Goal: Task Accomplishment & Management: Manage account settings

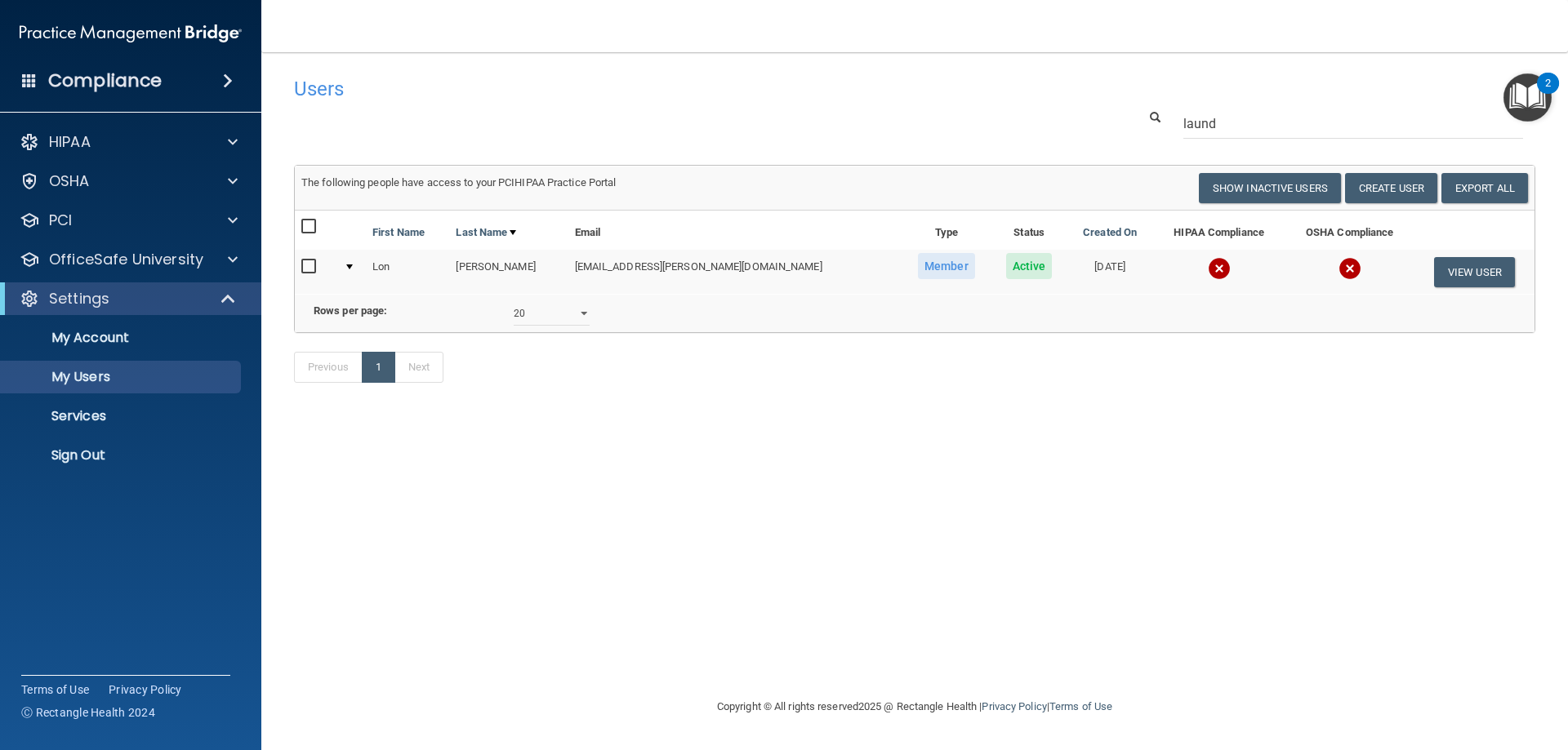
select select "20"
click at [1237, 119] on input "laund" at bounding box center [1353, 124] width 340 height 31
drag, startPoint x: 1237, startPoint y: 119, endPoint x: 1168, endPoint y: 122, distance: 69.1
click at [1171, 129] on div "laund" at bounding box center [1353, 124] width 364 height 31
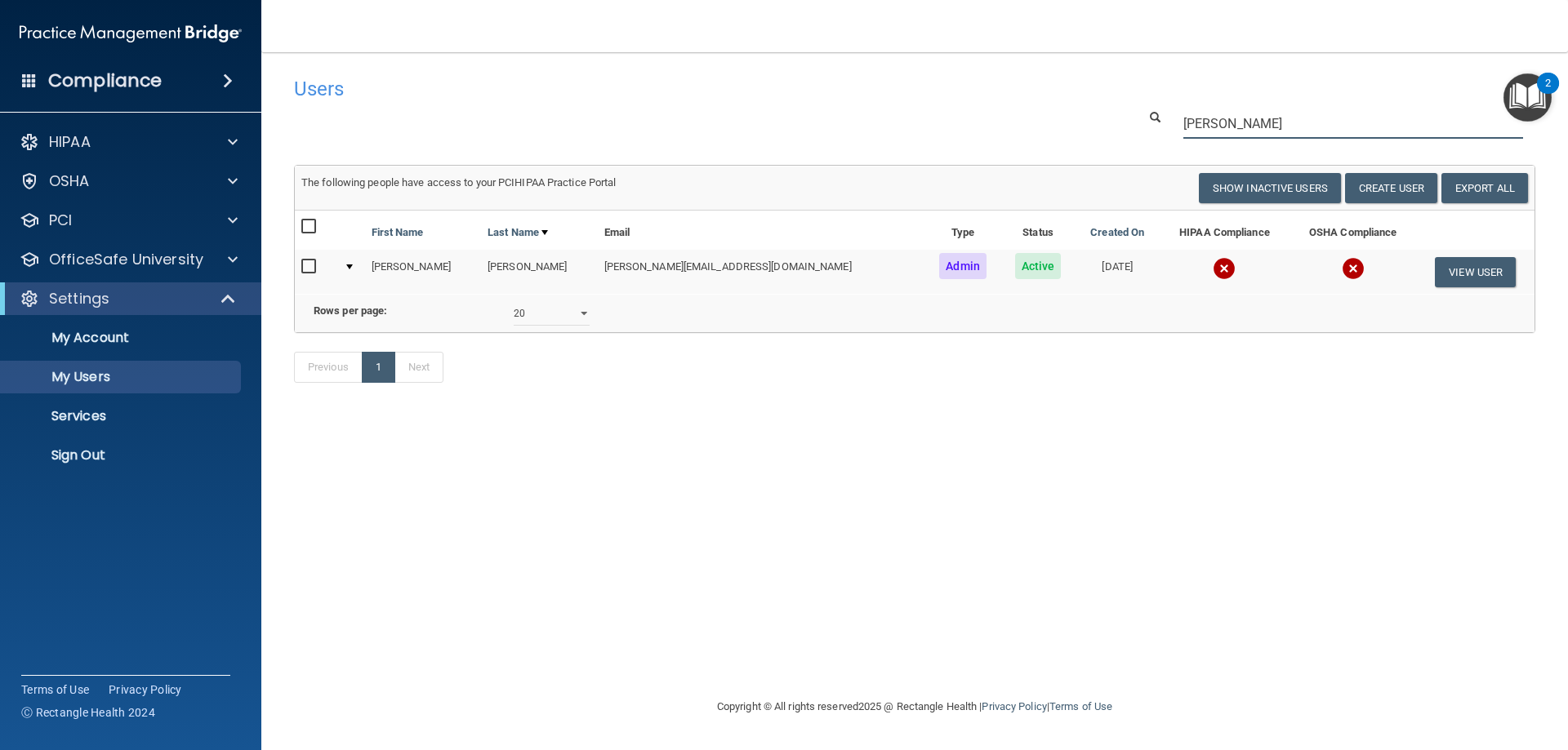
type input "[PERSON_NAME]"
click at [303, 268] on input "checkbox" at bounding box center [311, 267] width 19 height 13
checkbox input "true"
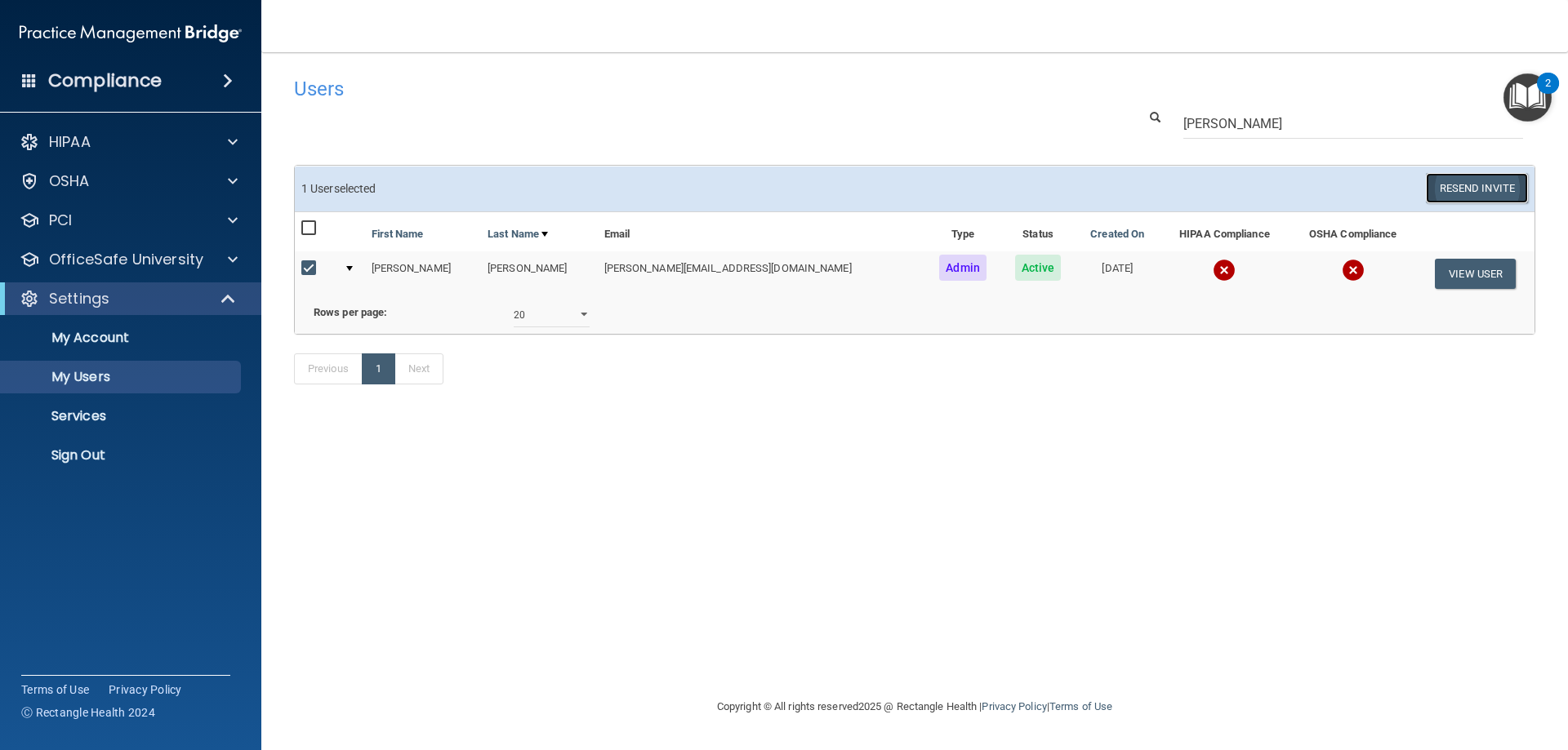
click at [1438, 192] on button "Resend Invite" at bounding box center [1477, 189] width 103 height 31
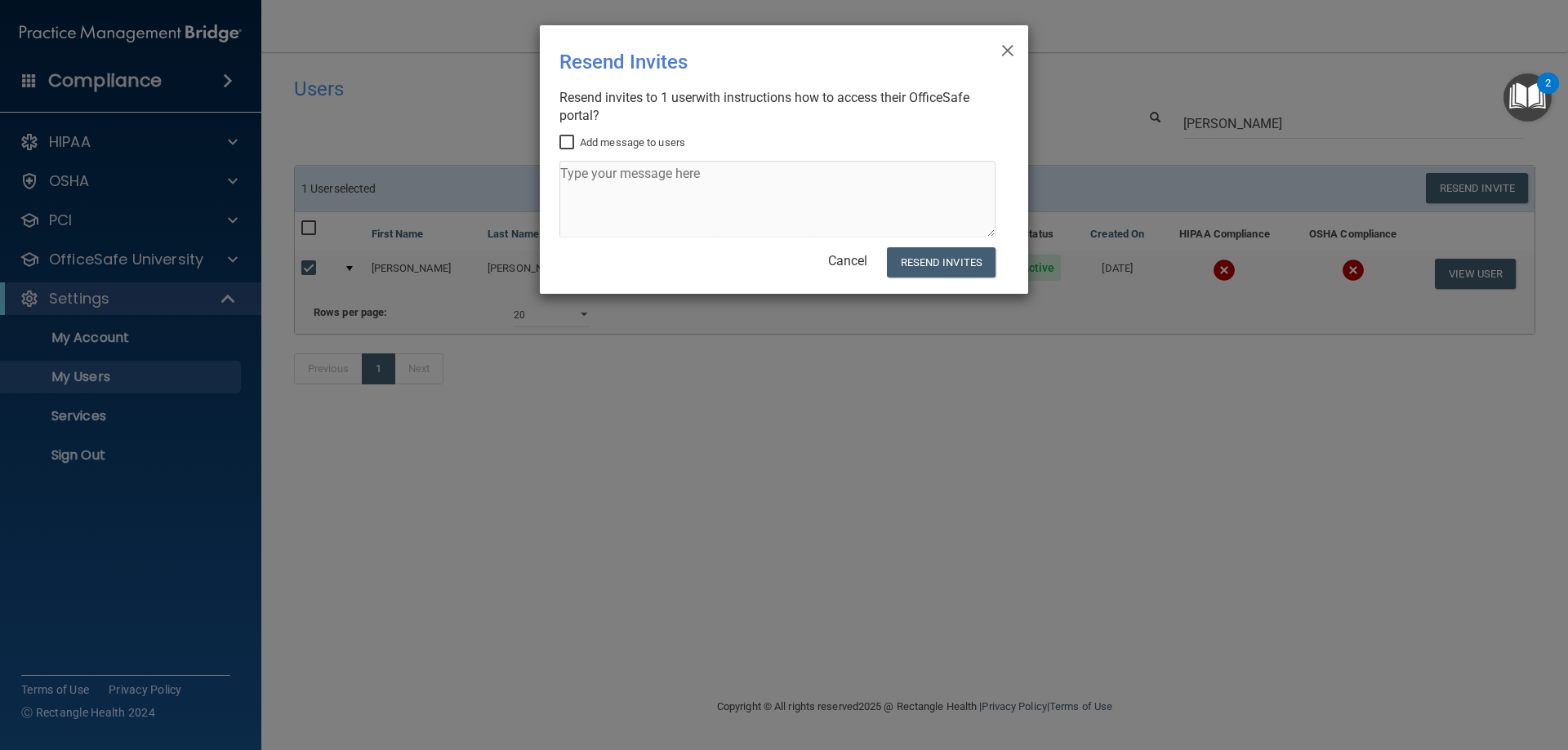
click at [1026, 39] on div "× Close Resend Invites There was an error while sending the invitations ... Res…" at bounding box center [784, 159] width 489 height 268
click at [1000, 51] on div "× Close Resend Invites There was an error while sending the invitations ... Res…" at bounding box center [784, 159] width 489 height 268
click at [1006, 47] on span "×" at bounding box center [1007, 48] width 14 height 33
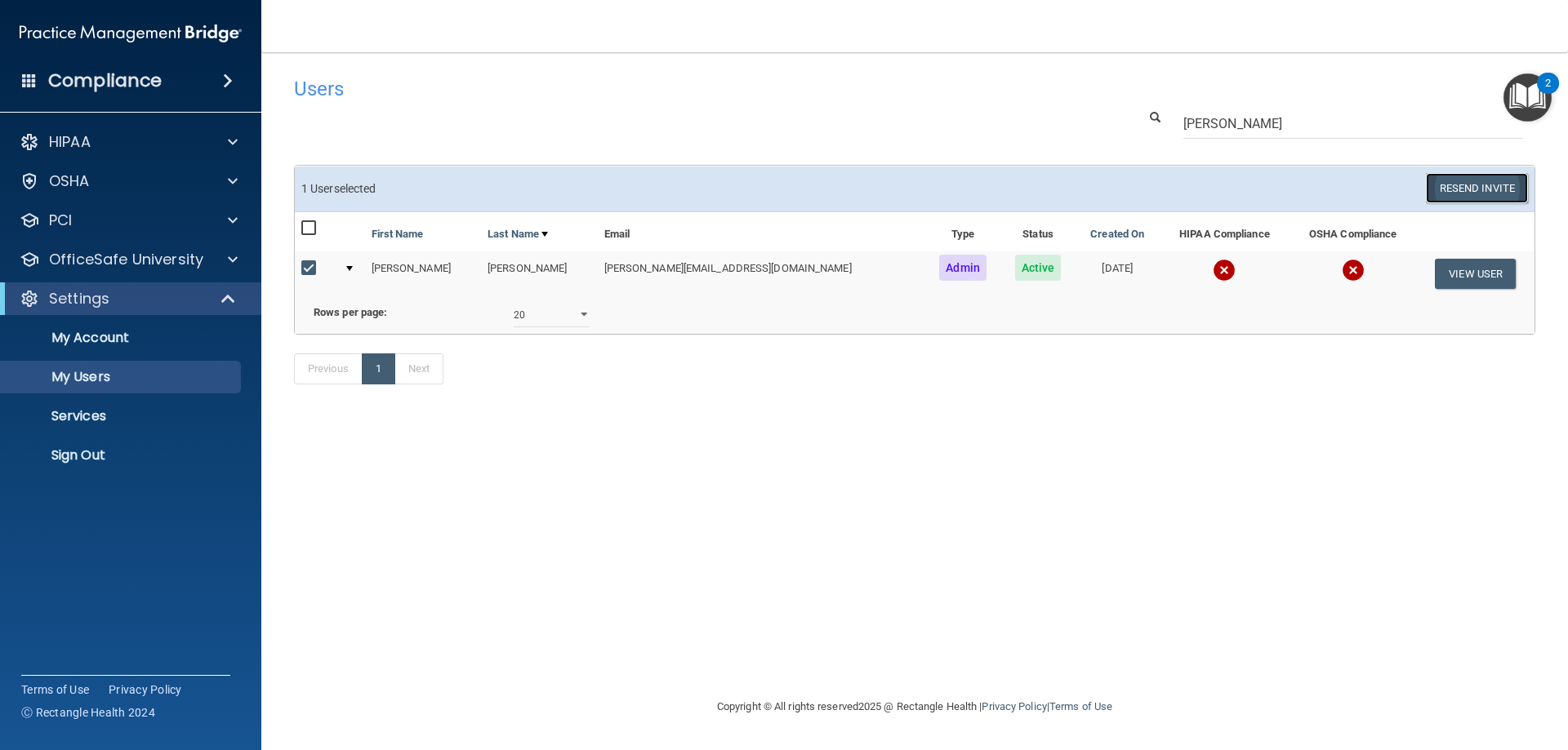
click at [1447, 174] on button "Resend Invite" at bounding box center [1477, 189] width 103 height 31
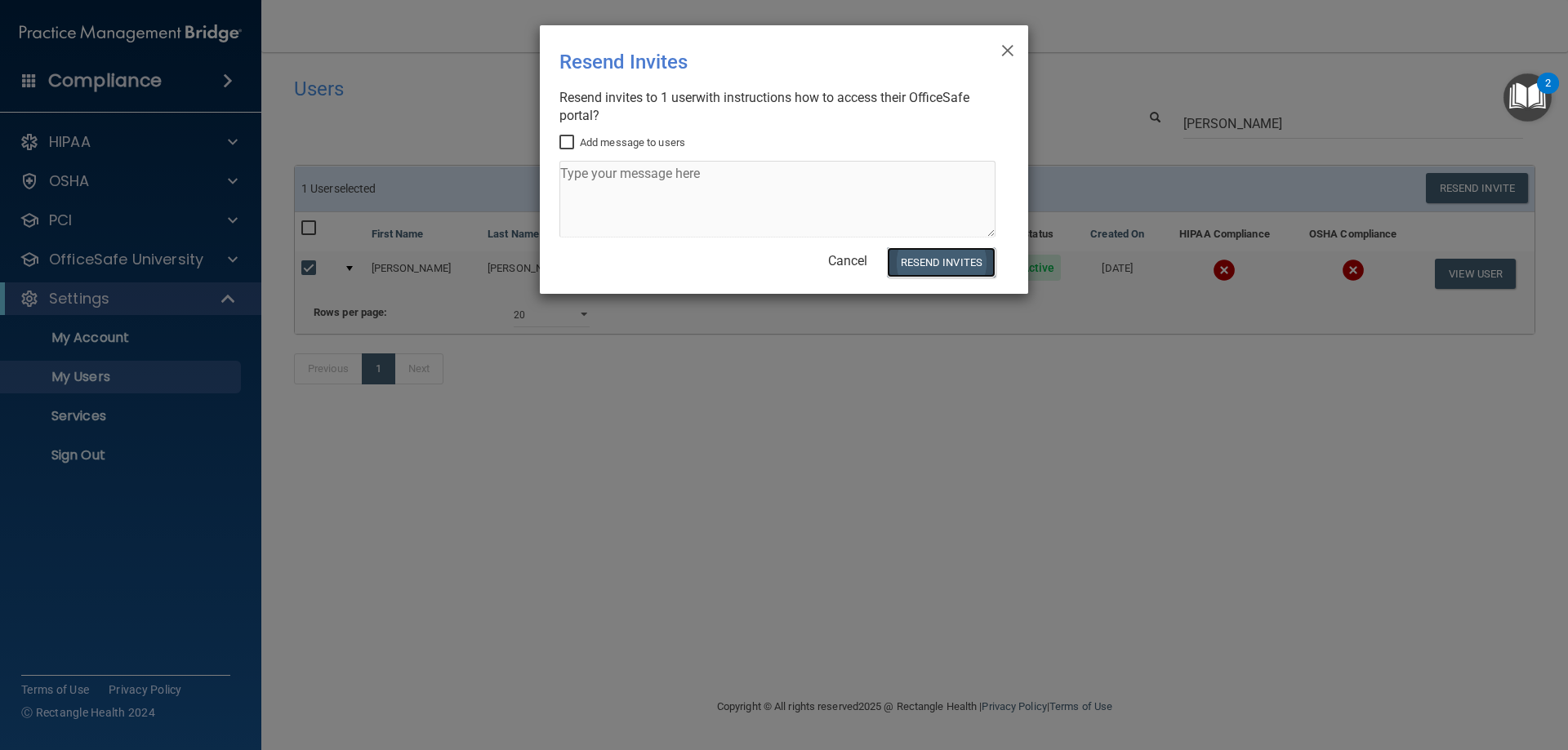
click at [969, 272] on button "Resend Invites" at bounding box center [941, 262] width 108 height 31
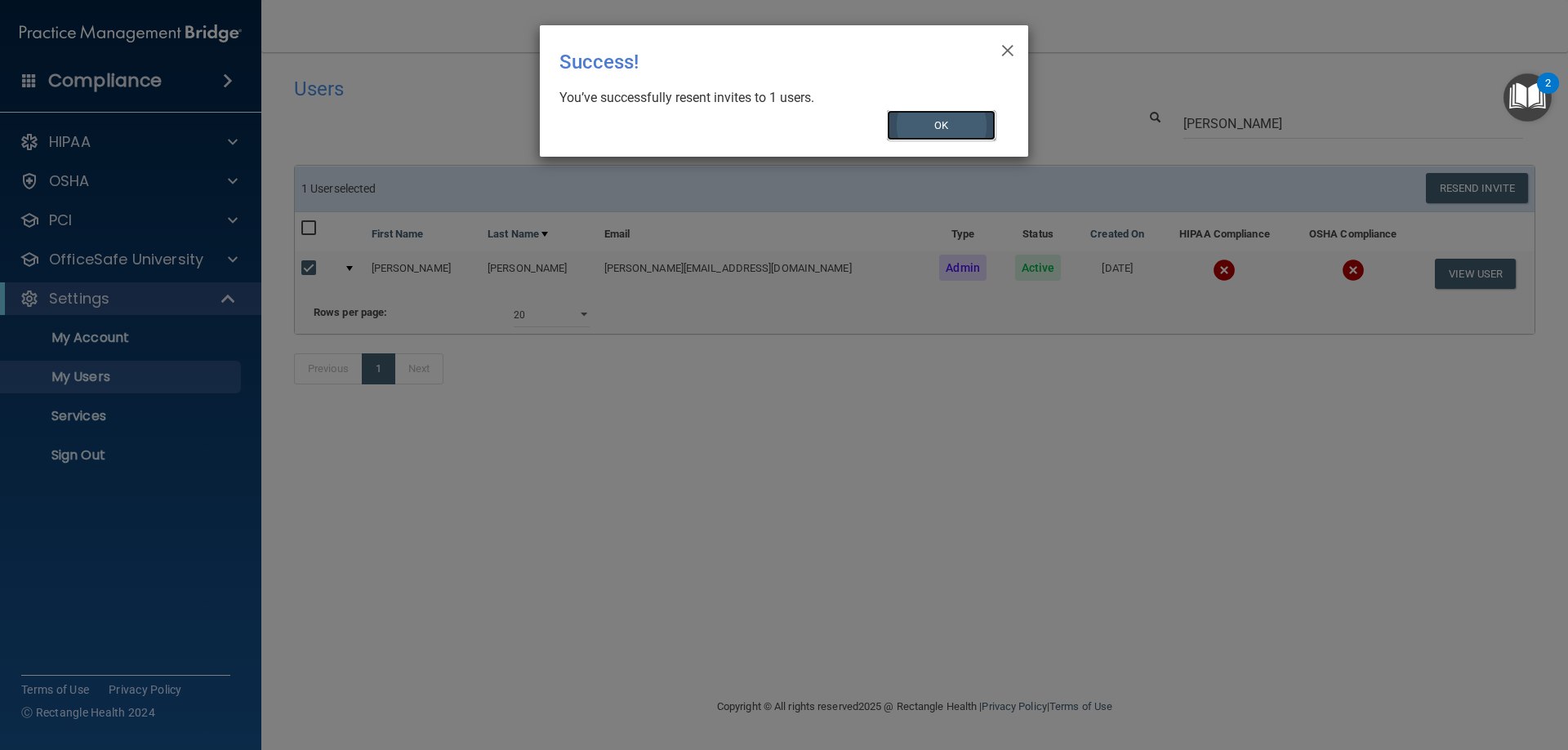
click at [954, 139] on button "OK" at bounding box center [942, 125] width 109 height 31
